Goal: Information Seeking & Learning: Check status

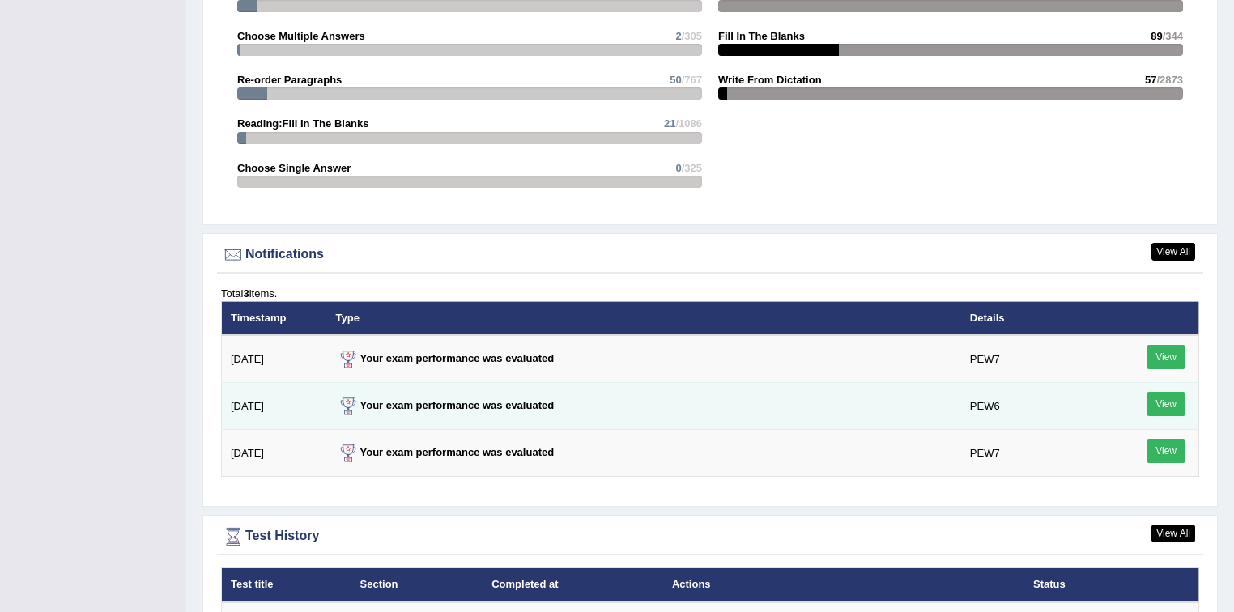
scroll to position [2008, 0]
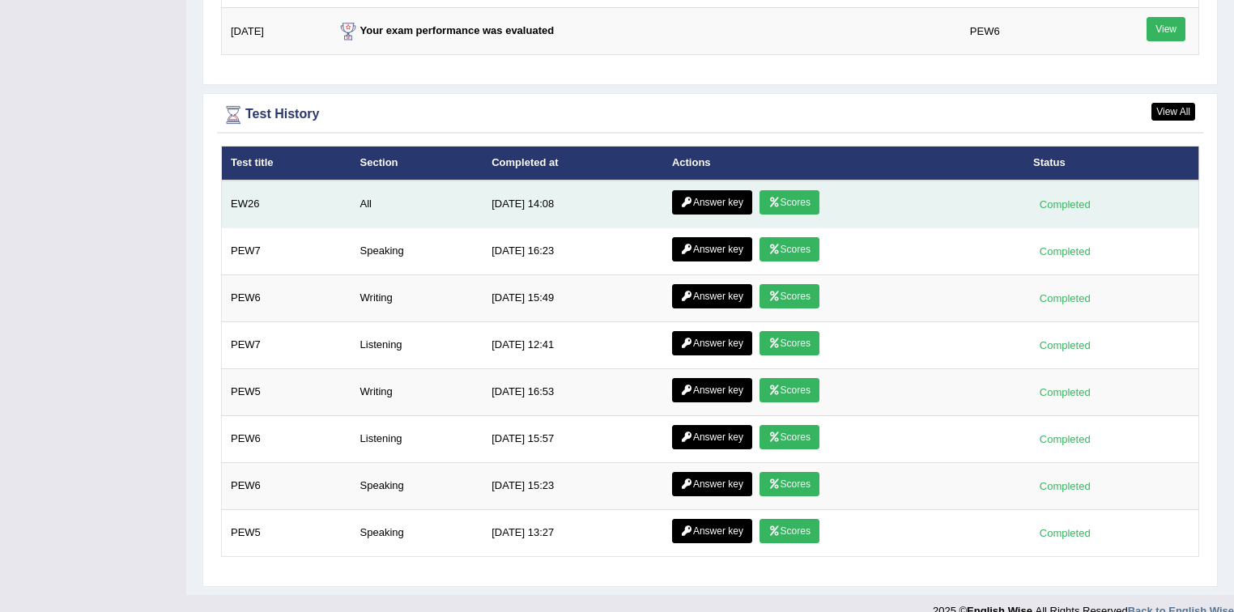
scroll to position [2008, 0]
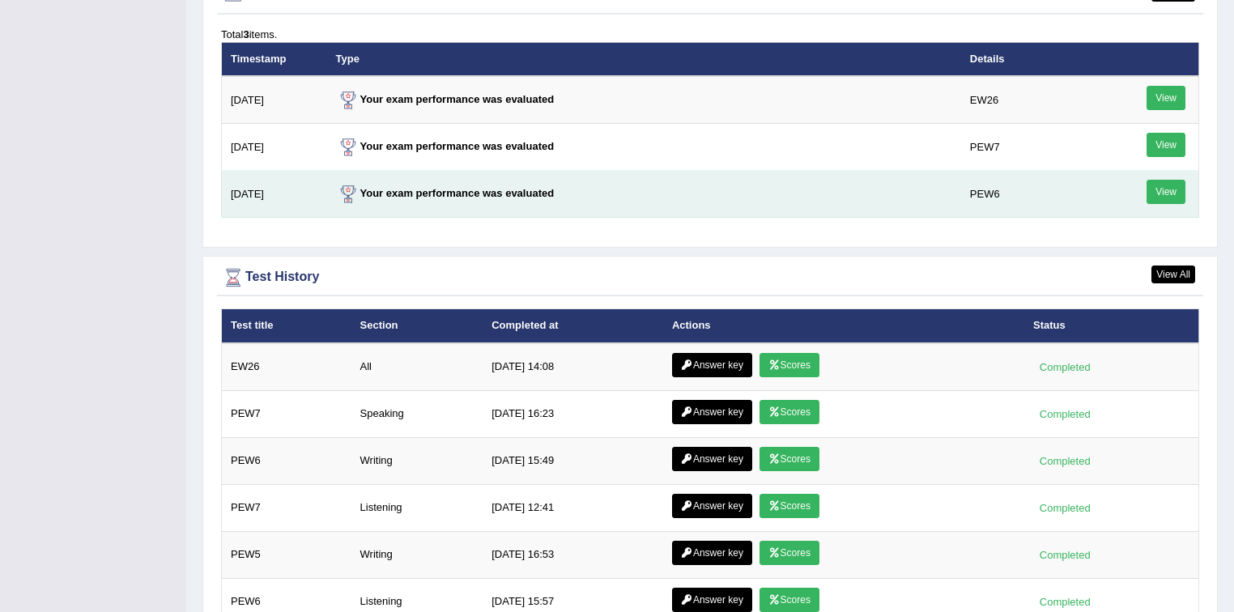
click at [700, 205] on td "Your exam performance was evaluated" at bounding box center [644, 194] width 634 height 47
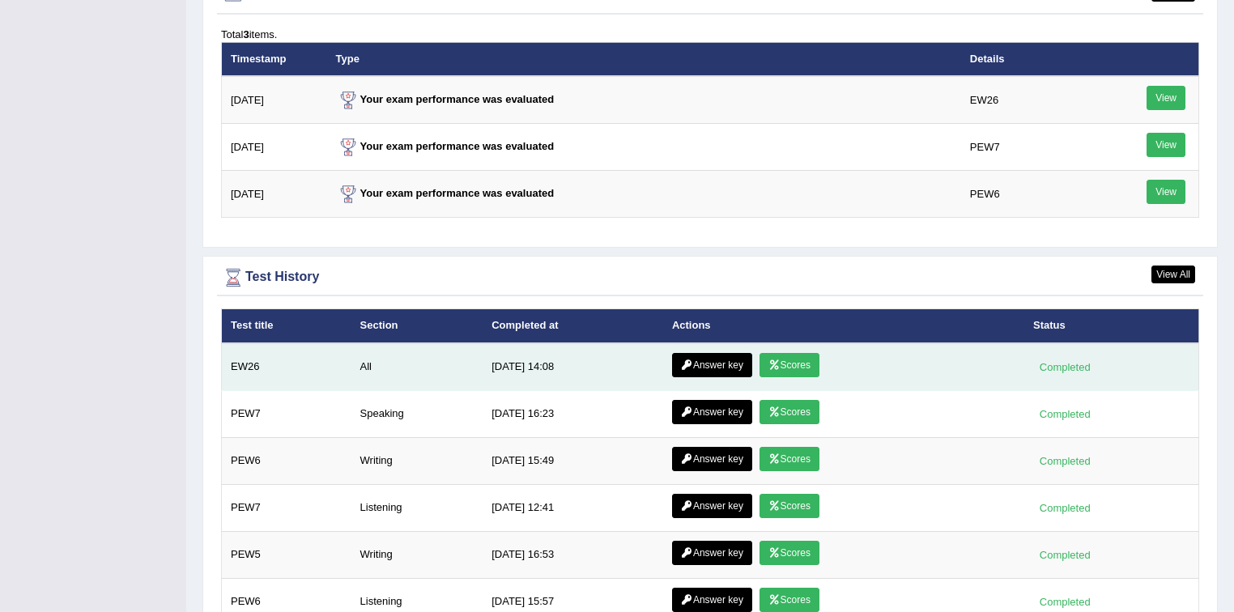
click at [712, 360] on link "Answer key" at bounding box center [712, 365] width 80 height 24
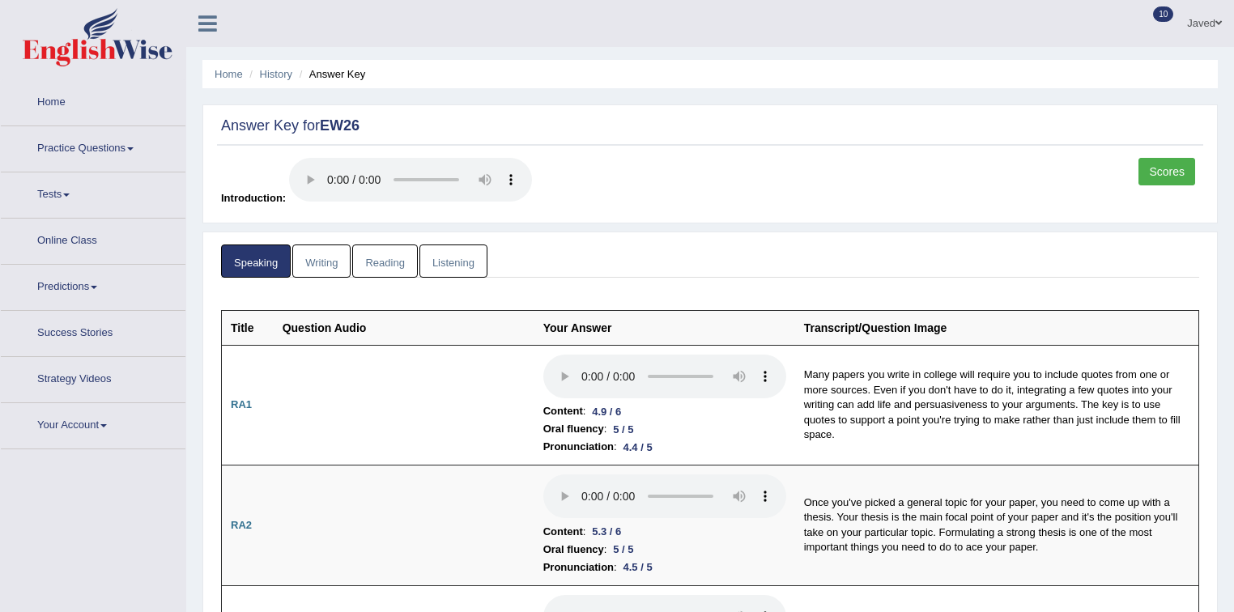
click at [1158, 171] on link "Scores" at bounding box center [1167, 172] width 57 height 28
click at [309, 266] on link "Writing" at bounding box center [321, 261] width 58 height 33
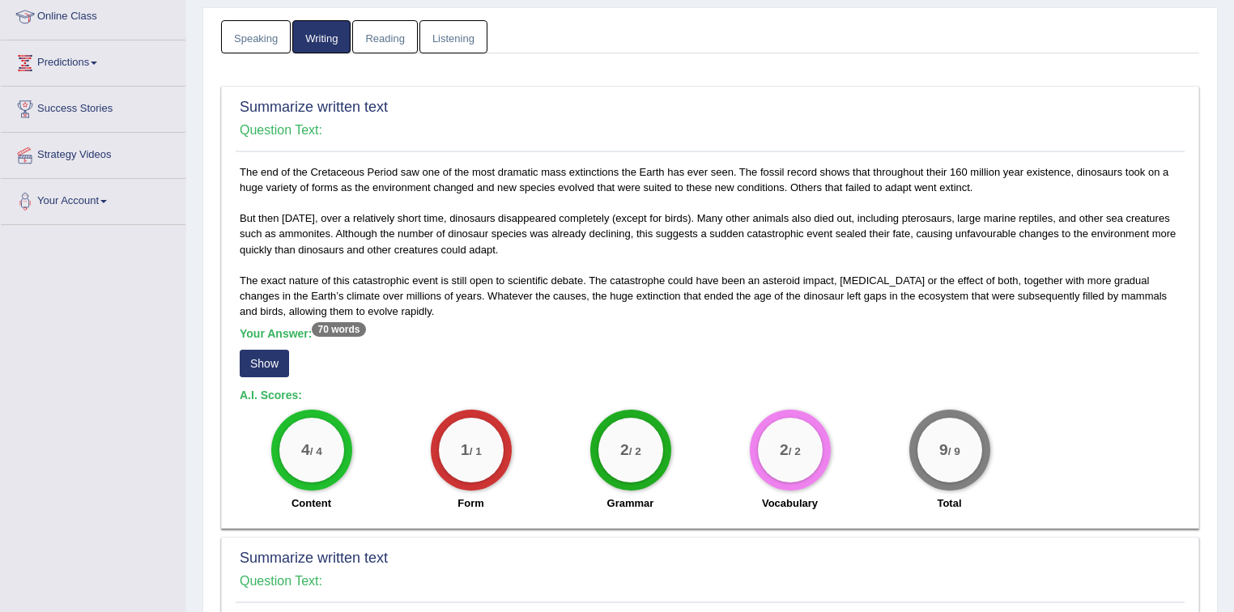
scroll to position [324, 0]
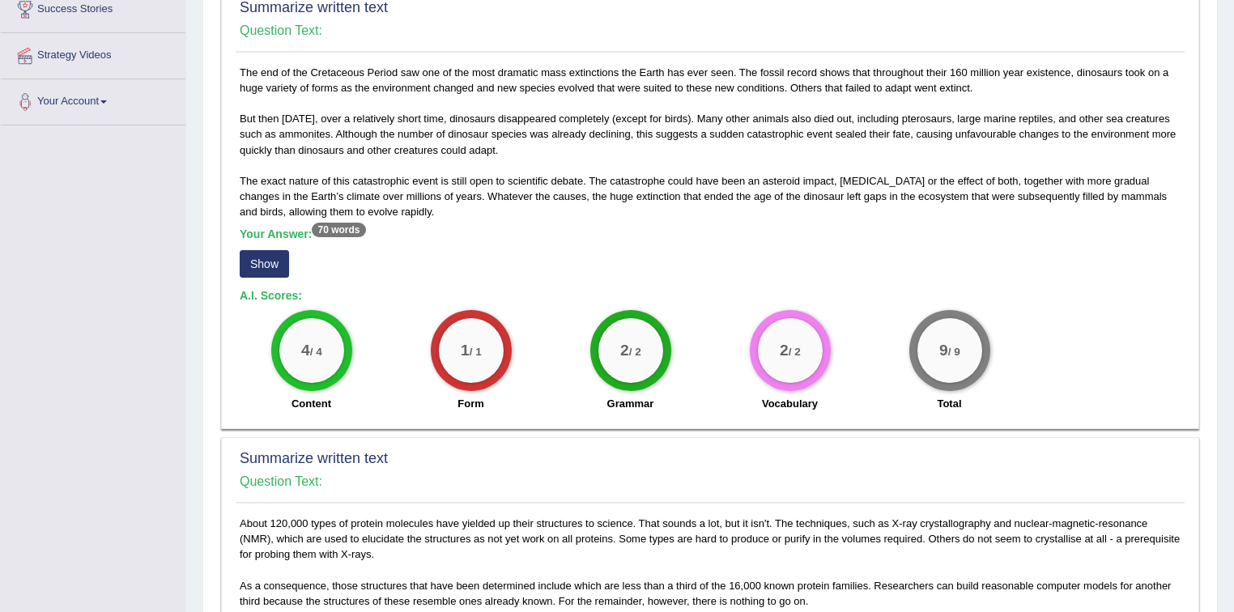
click at [272, 266] on button "Show" at bounding box center [264, 264] width 49 height 28
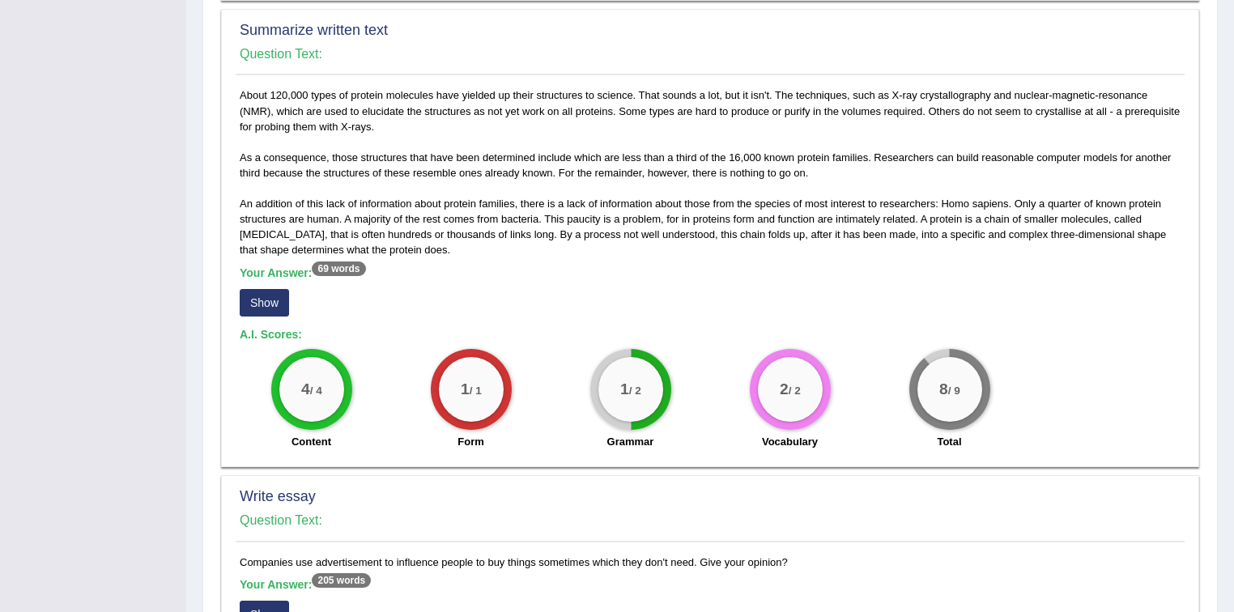
scroll to position [842, 0]
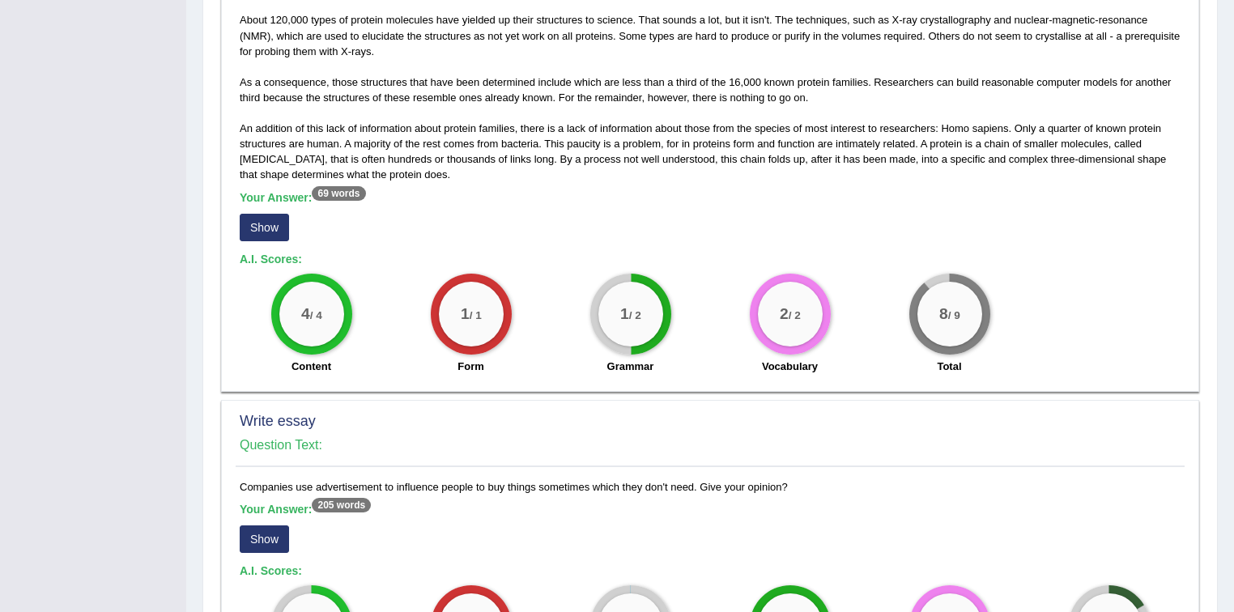
click at [256, 221] on button "Show" at bounding box center [264, 228] width 49 height 28
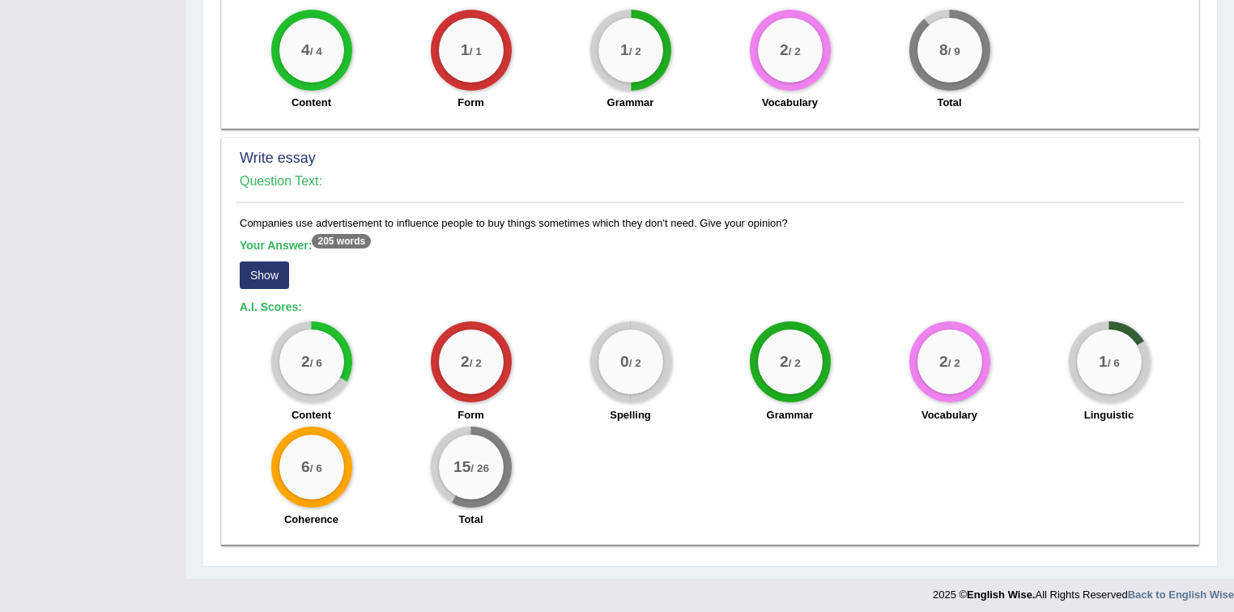
scroll to position [1126, 0]
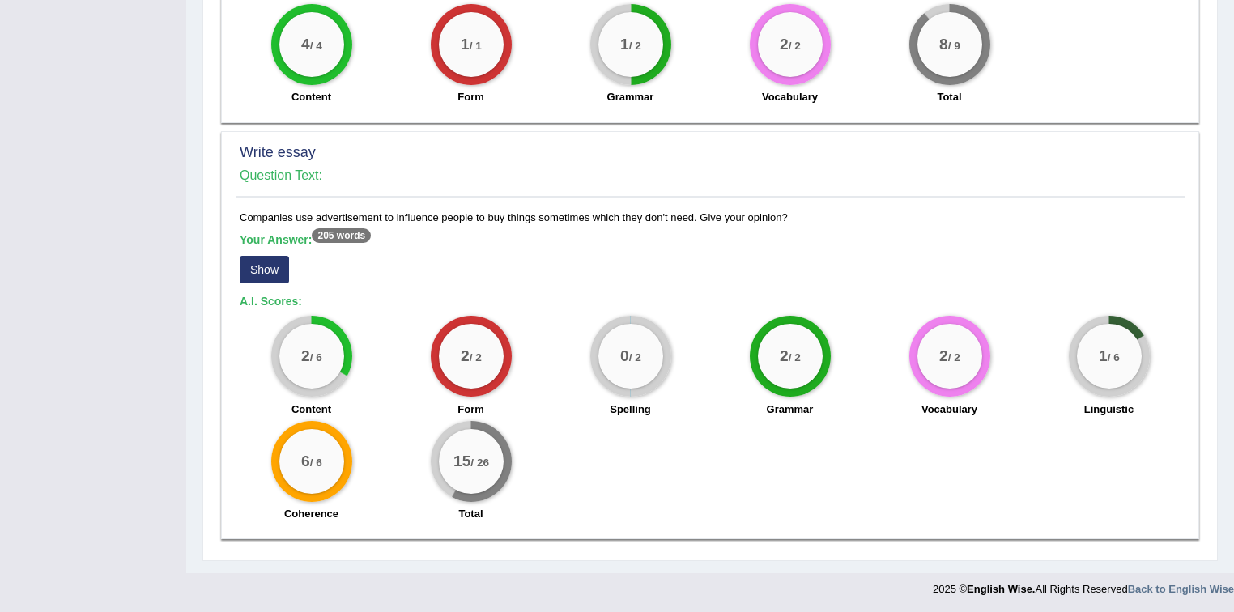
click at [248, 267] on button "Show" at bounding box center [264, 270] width 49 height 28
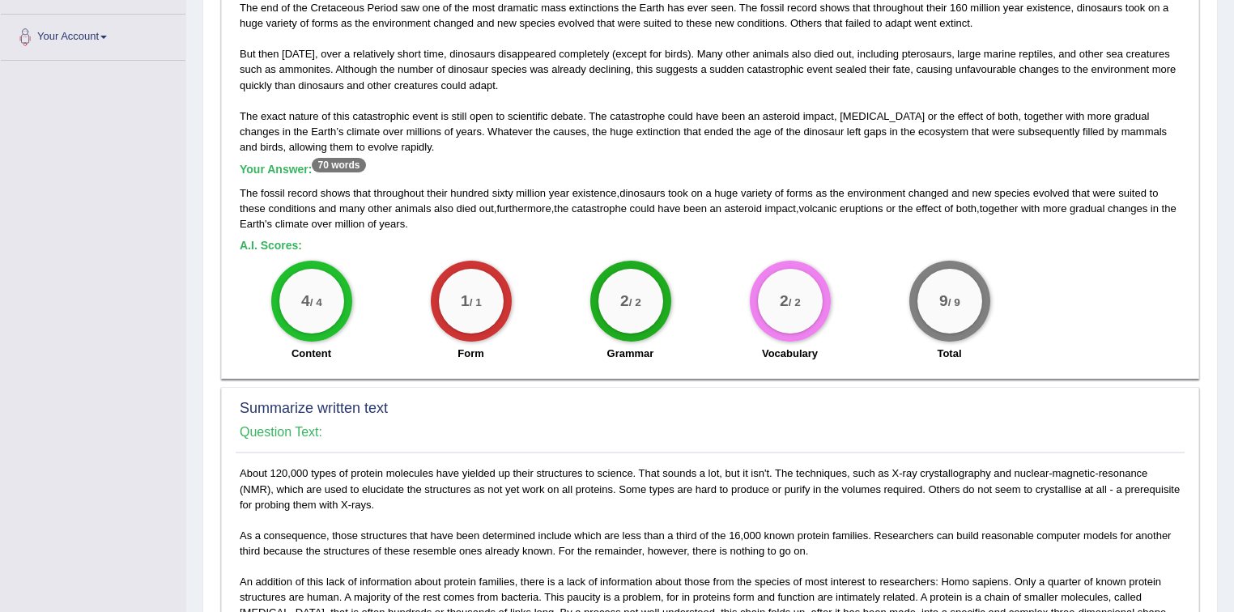
scroll to position [0, 0]
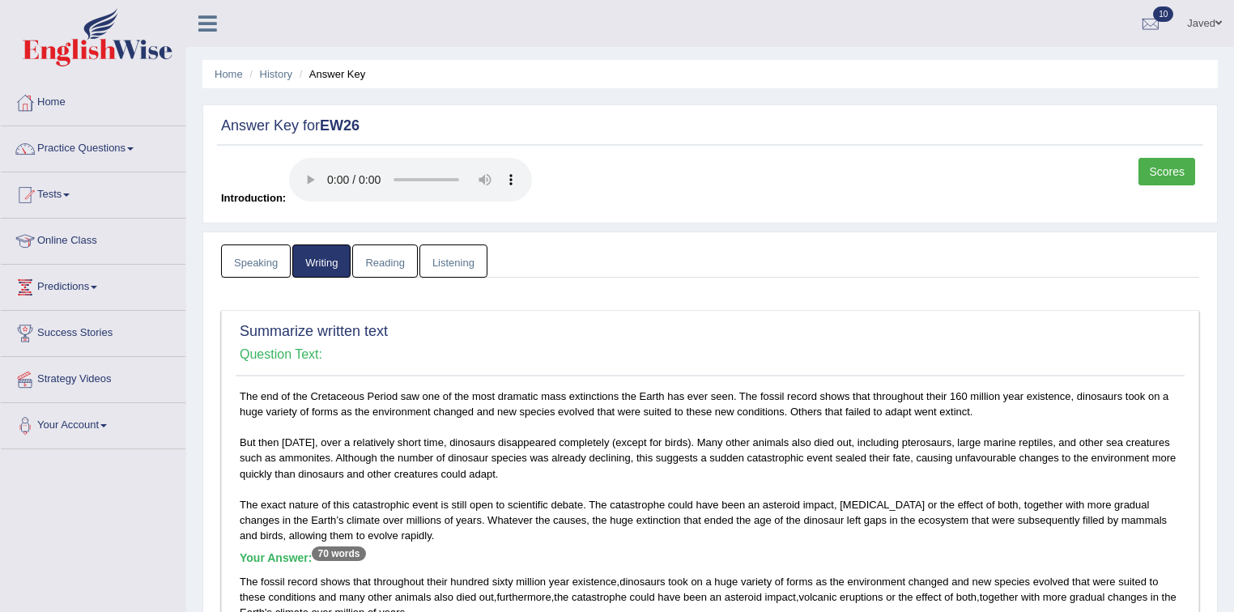
click at [384, 259] on link "Reading" at bounding box center [384, 261] width 65 height 33
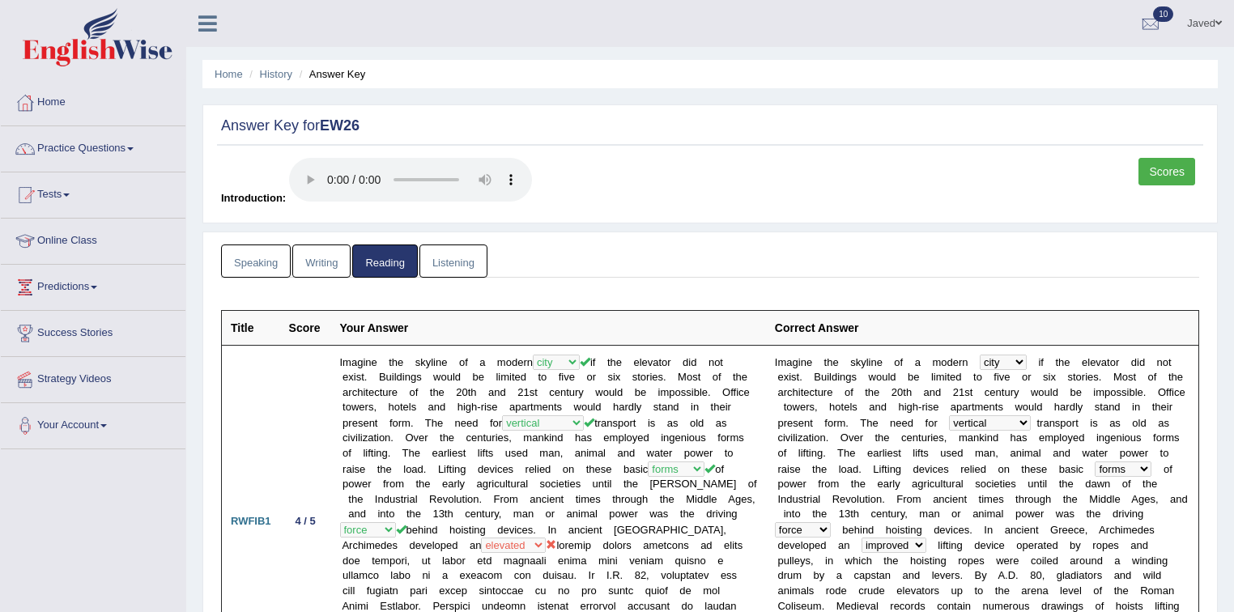
click at [470, 254] on link "Listening" at bounding box center [453, 261] width 68 height 33
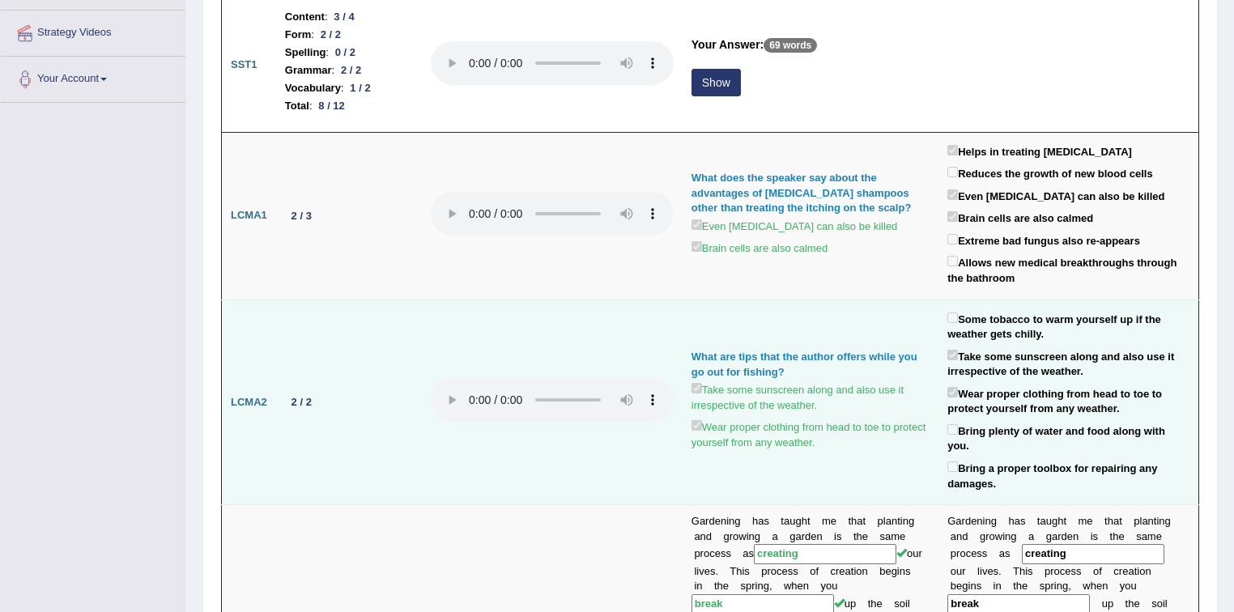
scroll to position [324, 0]
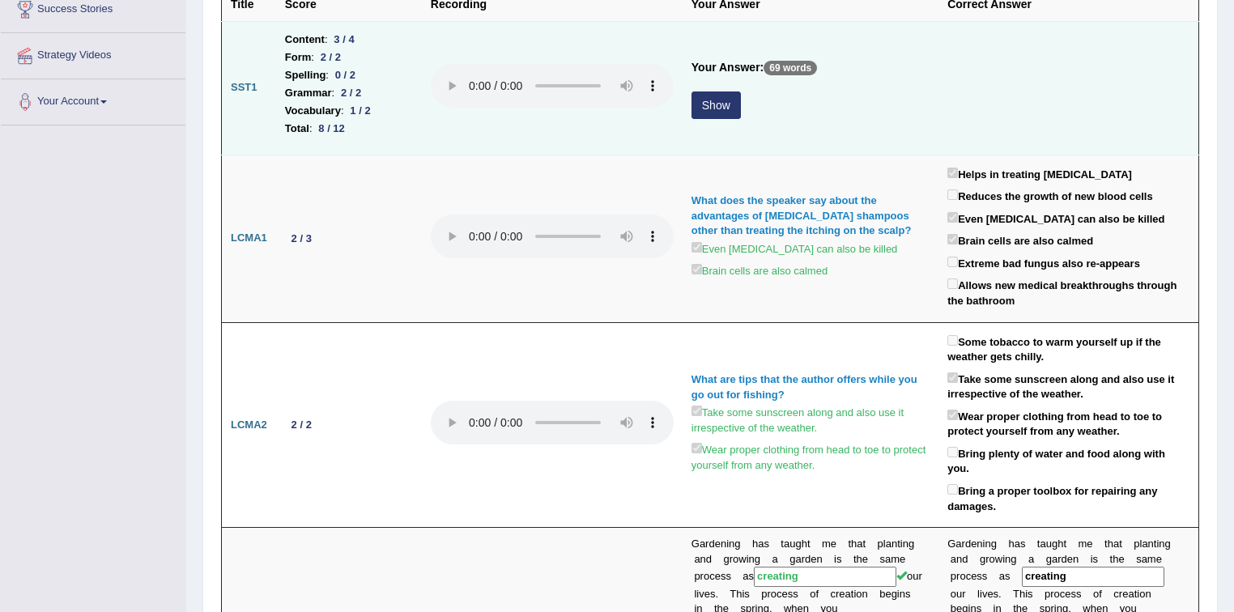
click at [713, 109] on button "Show" at bounding box center [716, 106] width 49 height 28
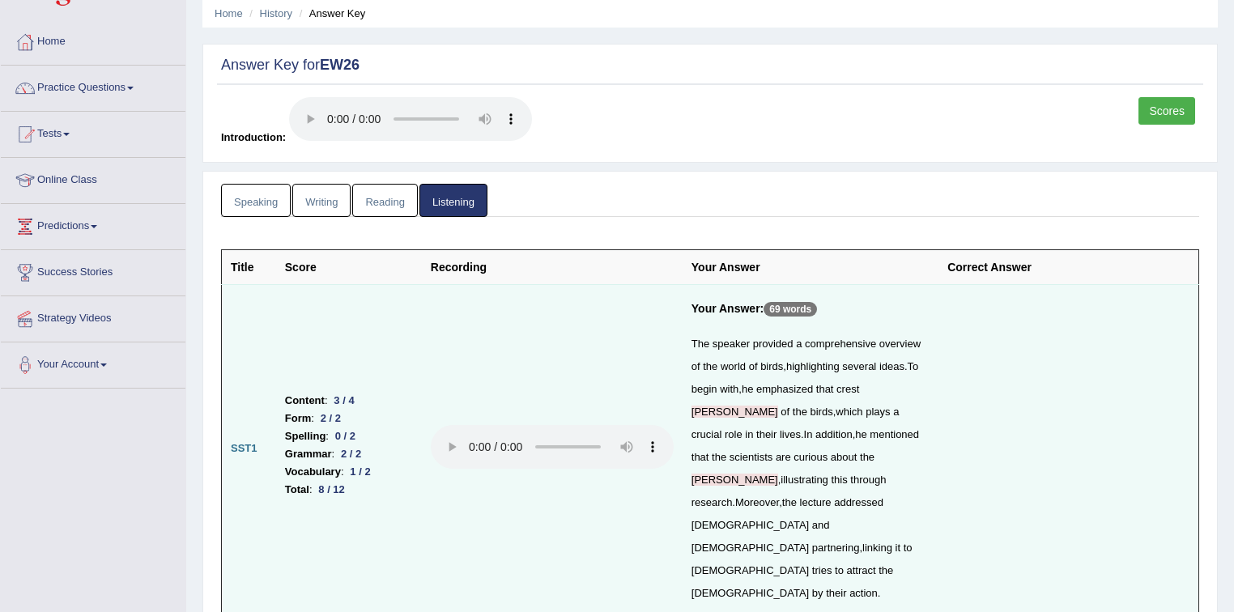
scroll to position [0, 0]
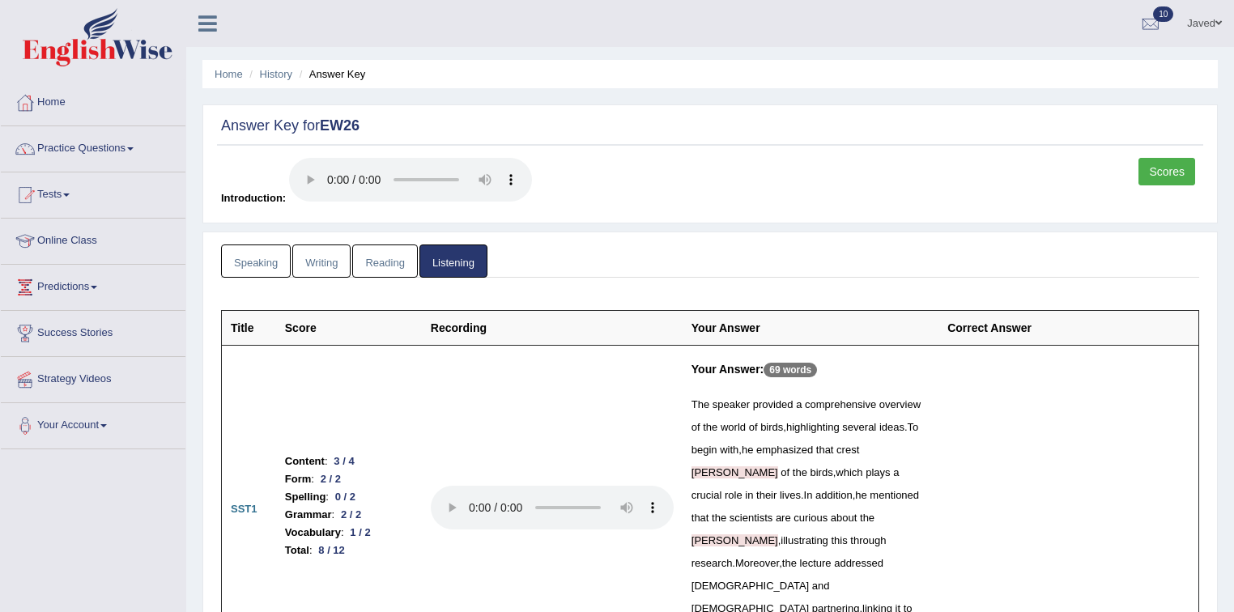
click at [1172, 172] on link "Scores" at bounding box center [1167, 172] width 57 height 28
